Goal: Task Accomplishment & Management: Manage account settings

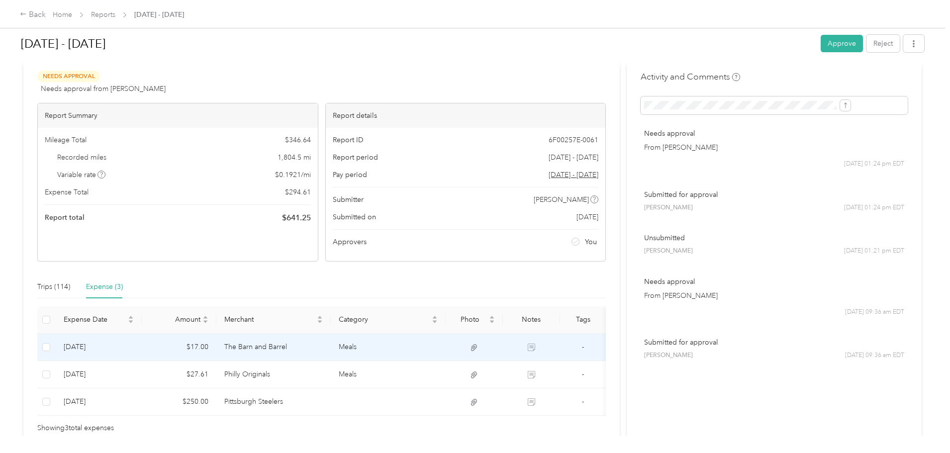
scroll to position [81, 0]
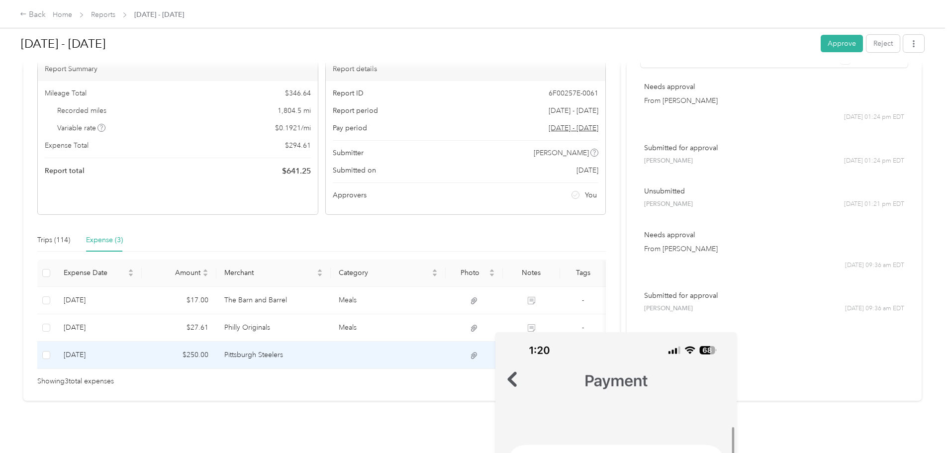
click at [477, 352] on icon at bounding box center [474, 355] width 6 height 6
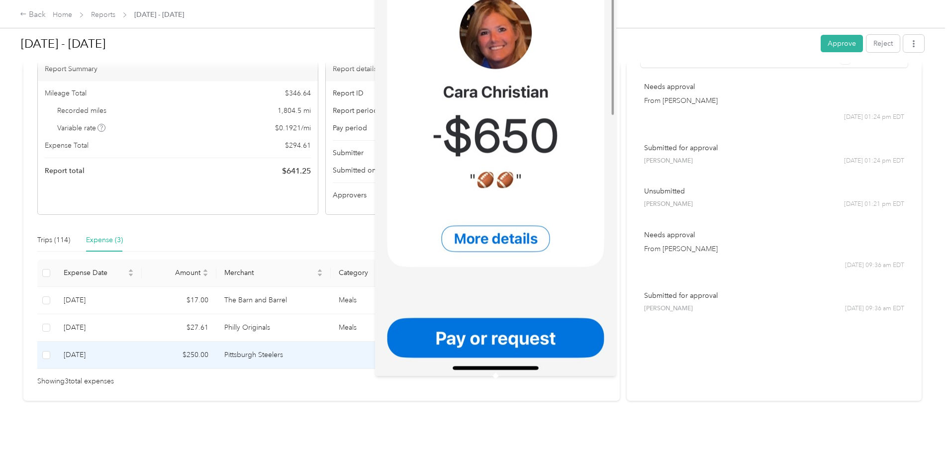
scroll to position [0, 0]
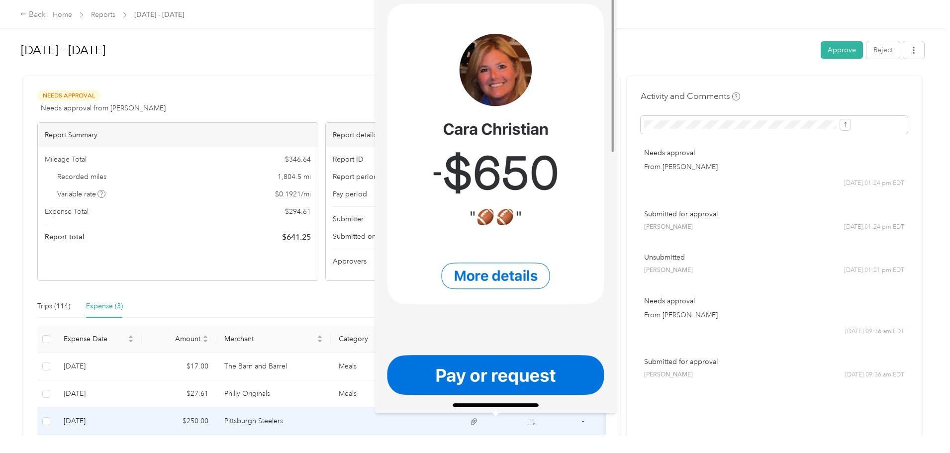
click at [511, 275] on img at bounding box center [495, 152] width 241 height 522
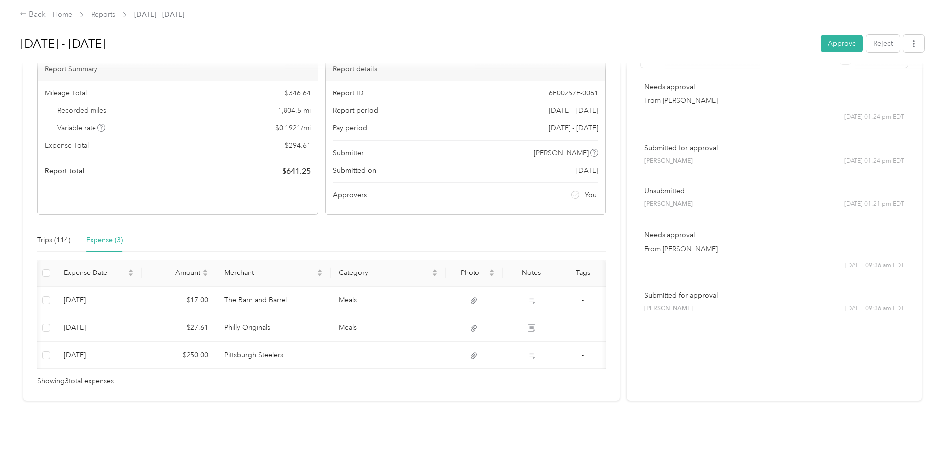
scroll to position [0, 32]
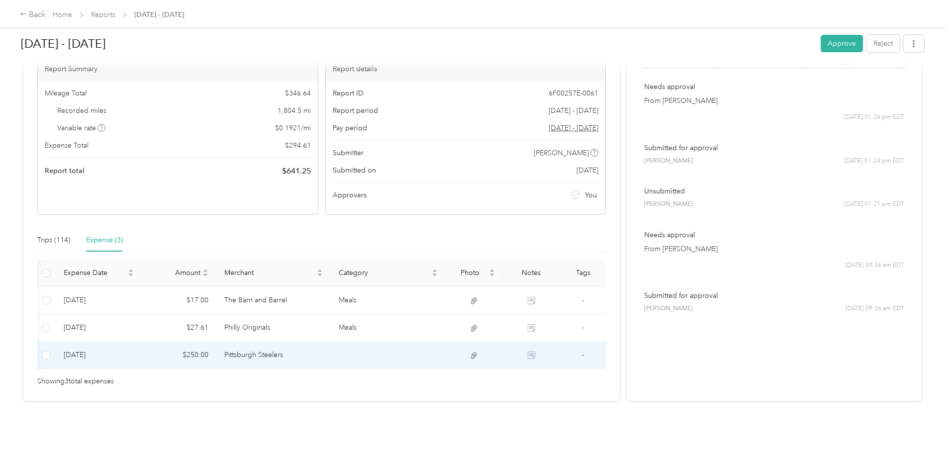
click at [582, 350] on span "-" at bounding box center [583, 354] width 2 height 8
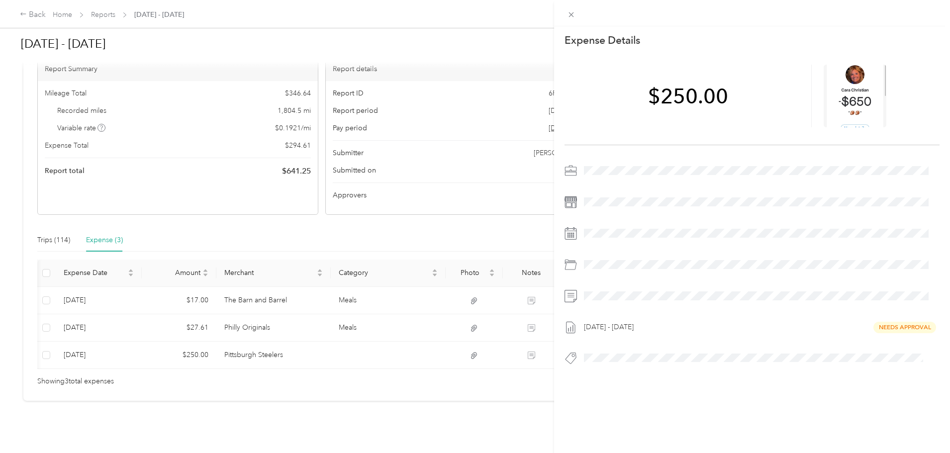
click at [510, 358] on div "This expense cannot be edited because it is either under review, approved, or p…" at bounding box center [475, 226] width 950 height 453
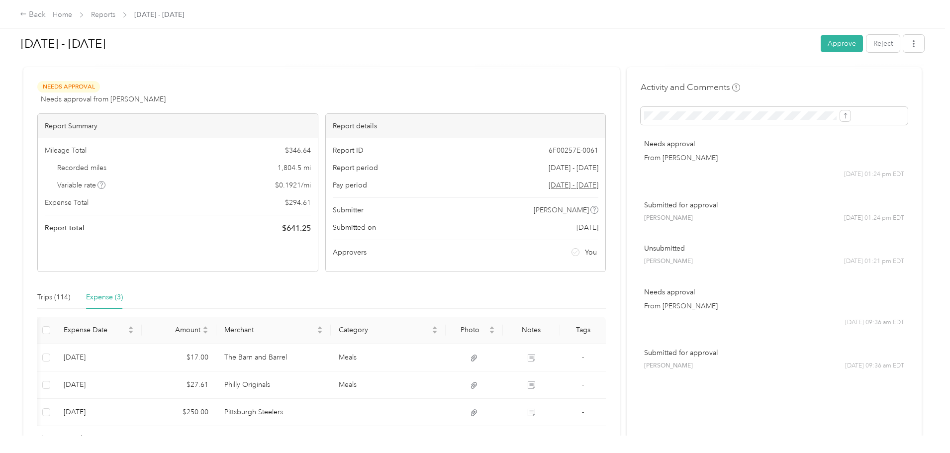
scroll to position [0, 0]
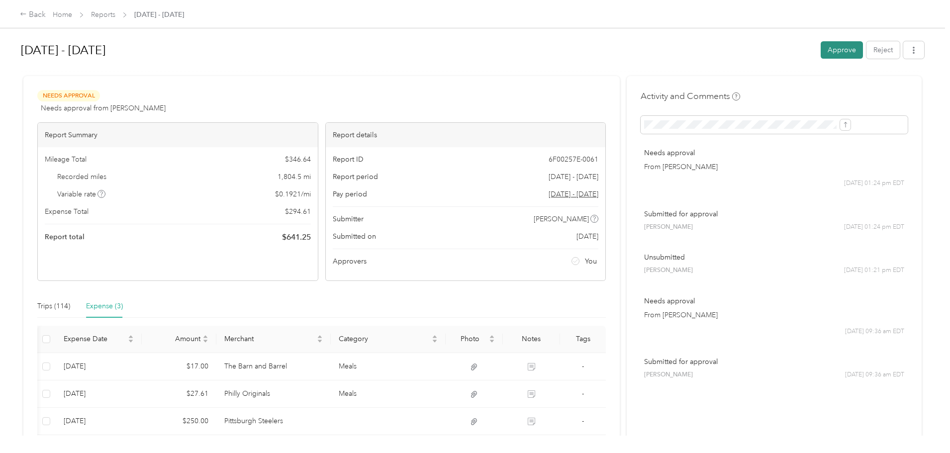
click at [820, 51] on button "Approve" at bounding box center [841, 49] width 42 height 17
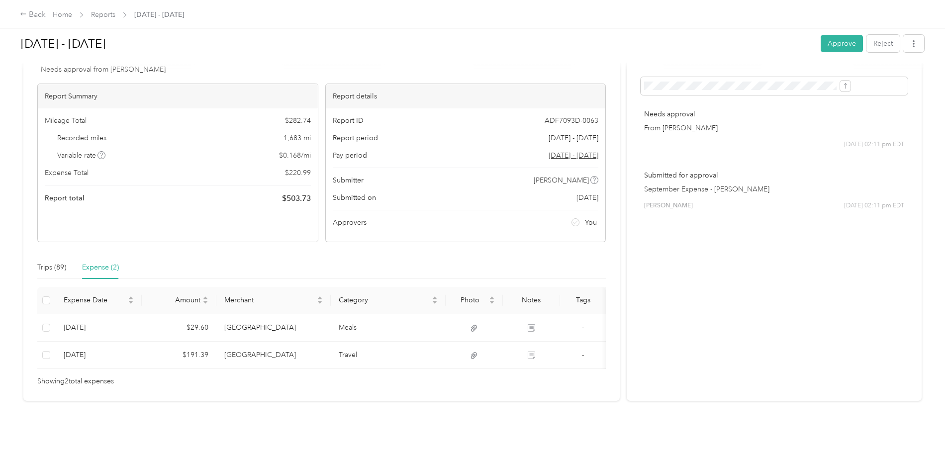
scroll to position [54, 0]
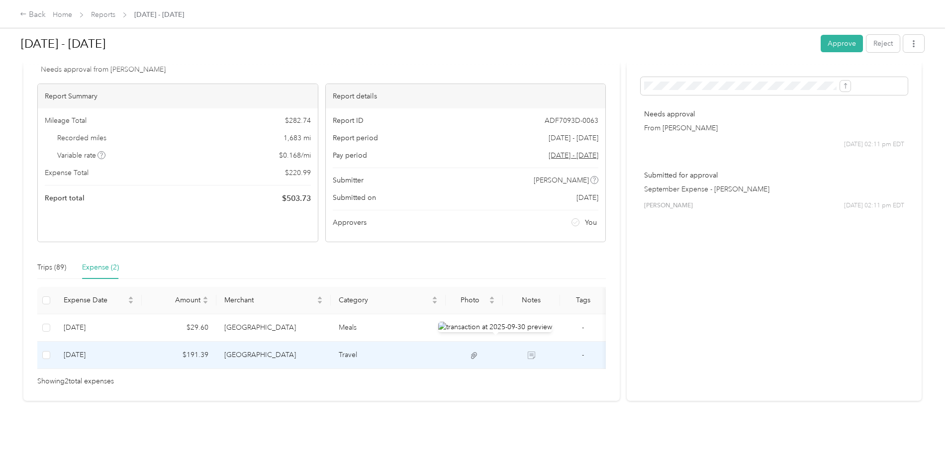
click at [478, 351] on icon at bounding box center [473, 355] width 9 height 9
click at [477, 352] on icon at bounding box center [474, 355] width 6 height 6
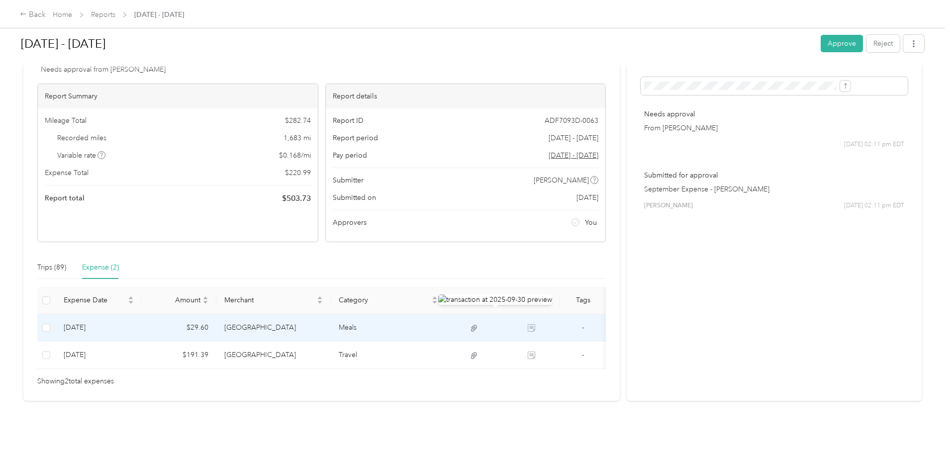
click at [477, 325] on icon at bounding box center [474, 328] width 6 height 6
click at [535, 327] on icon at bounding box center [531, 329] width 5 height 5
click at [477, 325] on icon at bounding box center [474, 328] width 6 height 6
click at [478, 324] on icon at bounding box center [473, 328] width 9 height 9
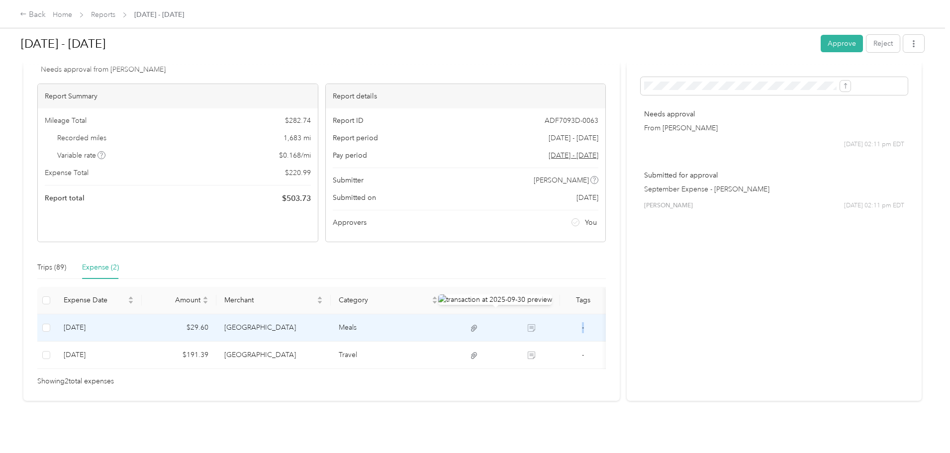
click at [488, 301] on img at bounding box center [495, 299] width 114 height 10
click at [477, 325] on icon at bounding box center [474, 328] width 6 height 6
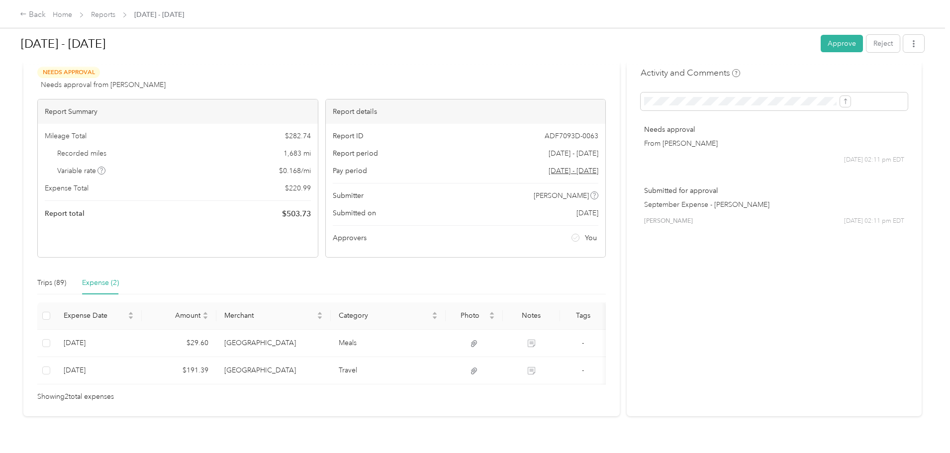
scroll to position [0, 0]
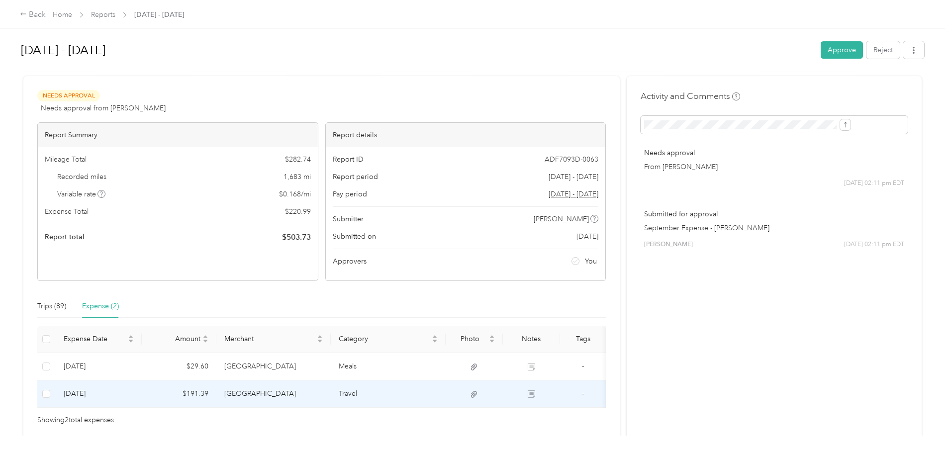
click at [477, 393] on icon at bounding box center [474, 394] width 6 height 6
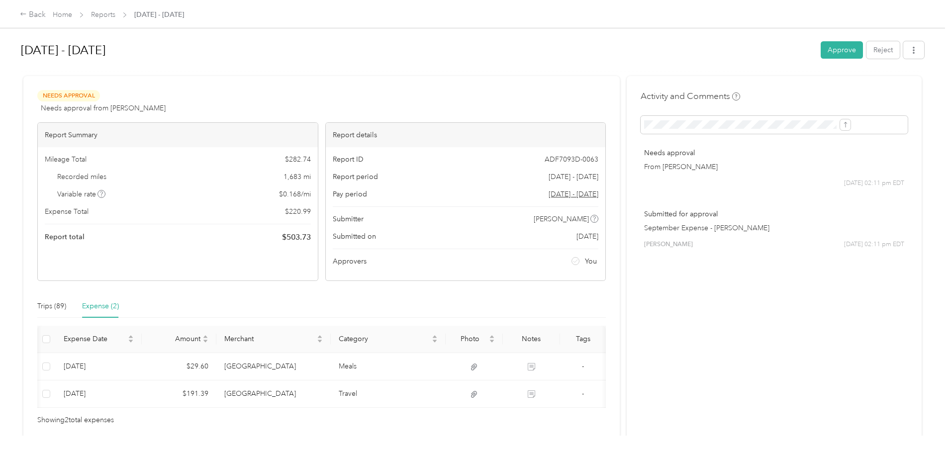
scroll to position [0, 32]
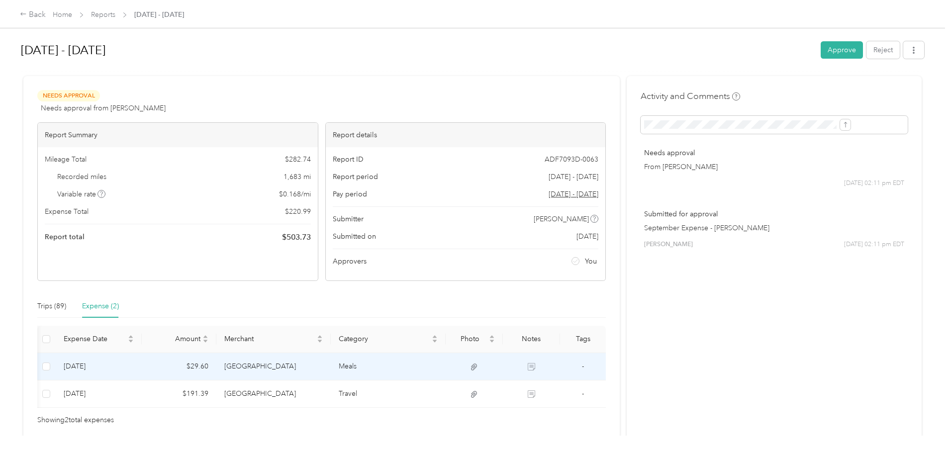
click at [469, 366] on icon at bounding box center [473, 366] width 9 height 9
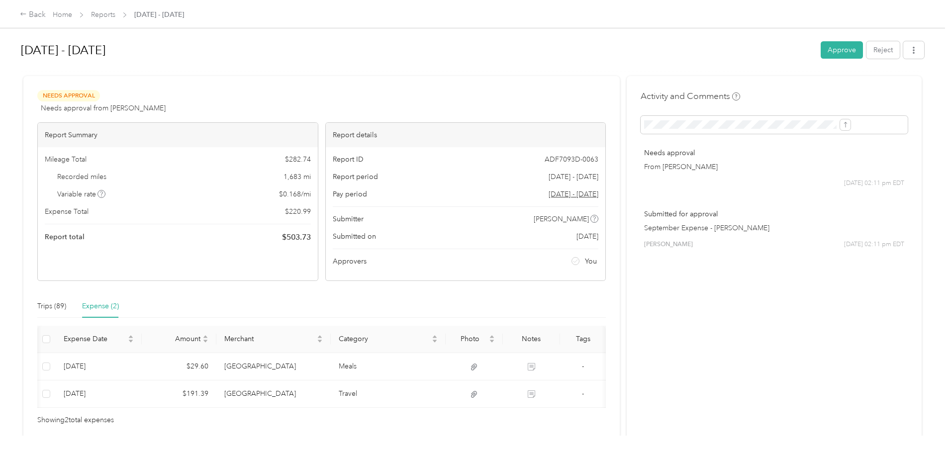
scroll to position [0, 0]
click at [820, 49] on button "Approve" at bounding box center [841, 49] width 42 height 17
